Goal: Check status: Check status

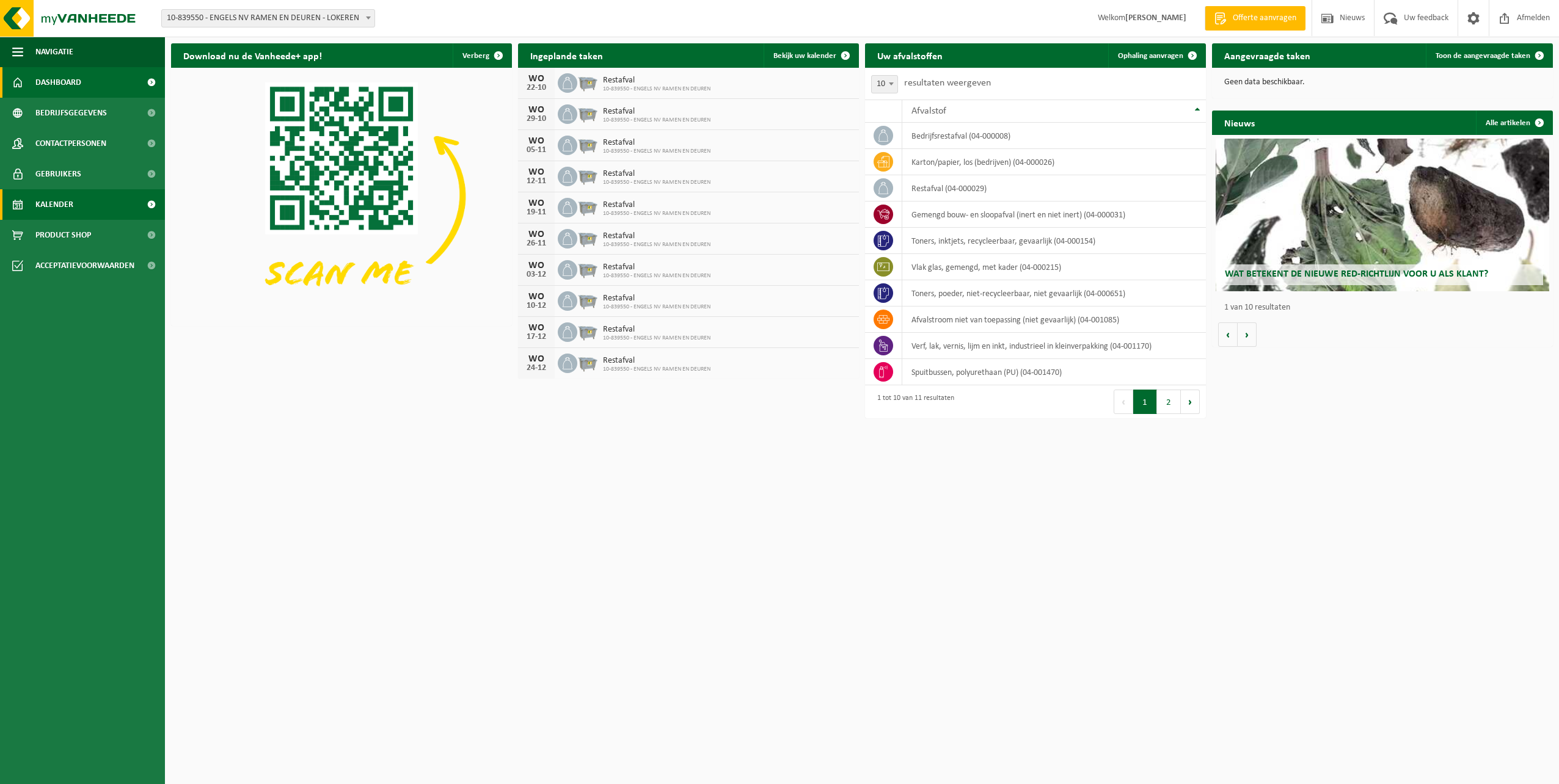
click at [84, 196] on link "Kalender" at bounding box center [82, 205] width 165 height 31
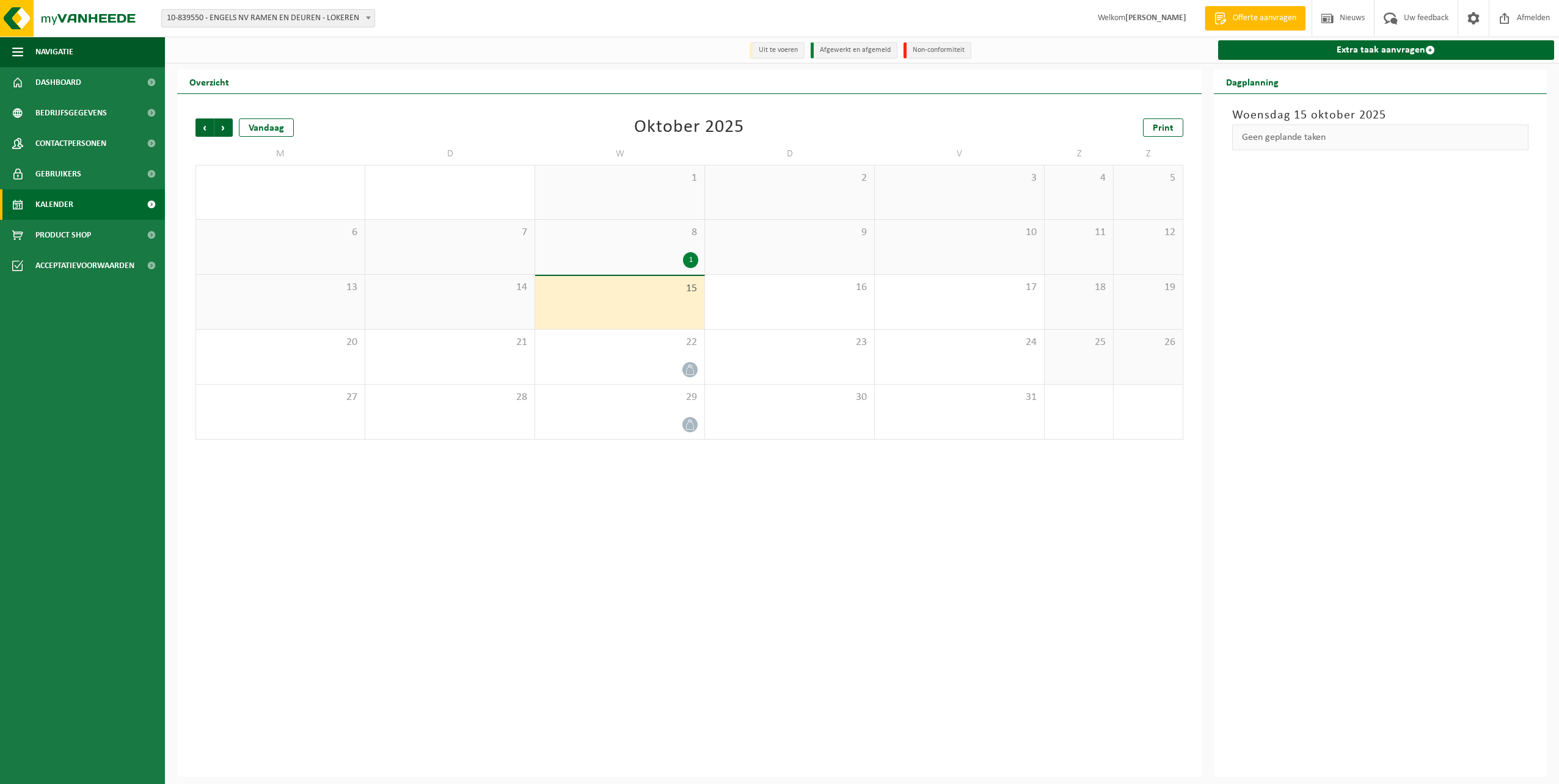
click at [672, 231] on span "8" at bounding box center [620, 233] width 157 height 13
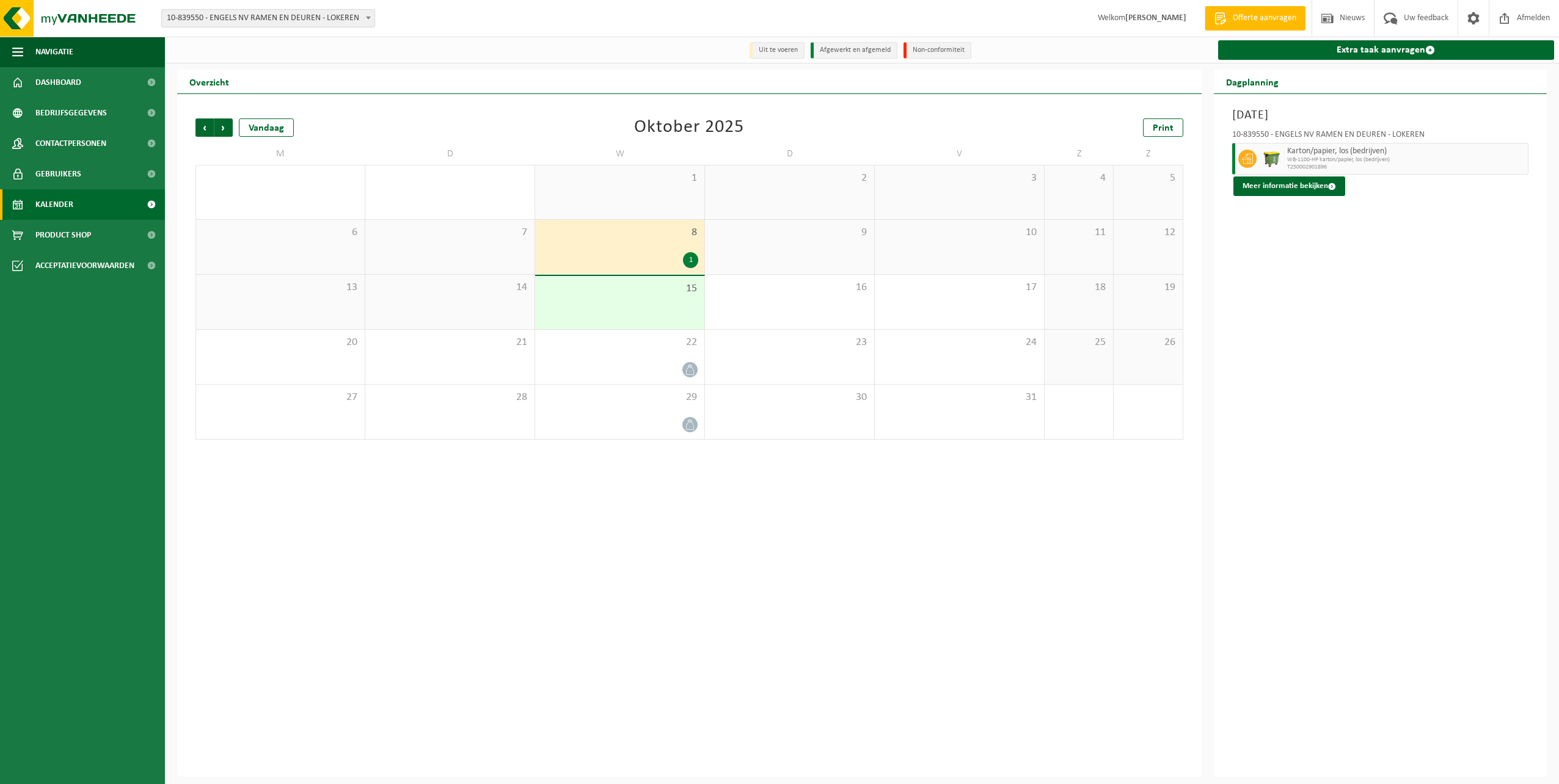
click at [667, 306] on div "15" at bounding box center [619, 303] width 169 height 53
